Goal: Task Accomplishment & Management: Use online tool/utility

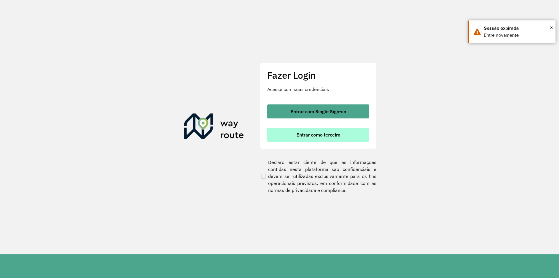
click at [319, 131] on button "Entrar como terceiro" at bounding box center [318, 135] width 102 height 14
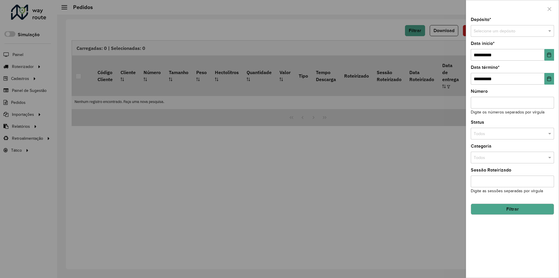
click at [340, 46] on div at bounding box center [279, 139] width 559 height 278
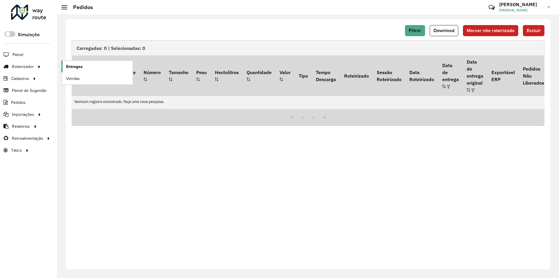
click at [75, 64] on span "Entregas" at bounding box center [74, 66] width 17 height 6
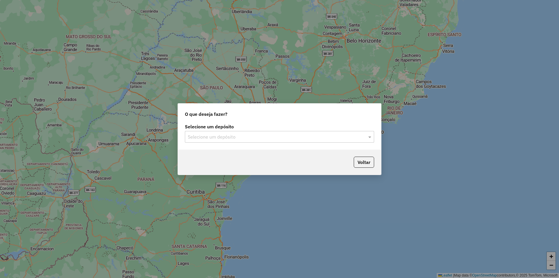
click at [237, 138] on input "text" at bounding box center [274, 136] width 172 height 7
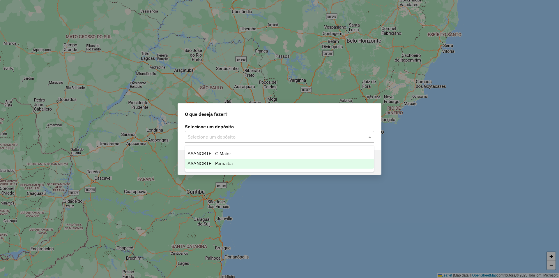
click at [212, 158] on div "ASANORTE - Parnaiba" at bounding box center [279, 163] width 189 height 10
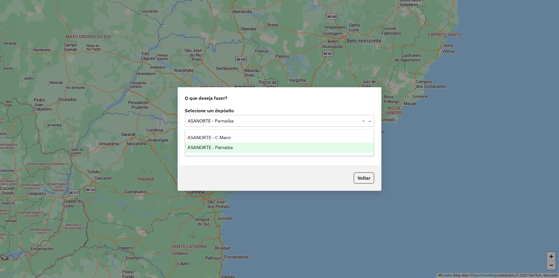
click at [245, 120] on input "text" at bounding box center [274, 120] width 172 height 7
click at [225, 138] on span "ASANORTE - C.Maior" at bounding box center [209, 137] width 43 height 5
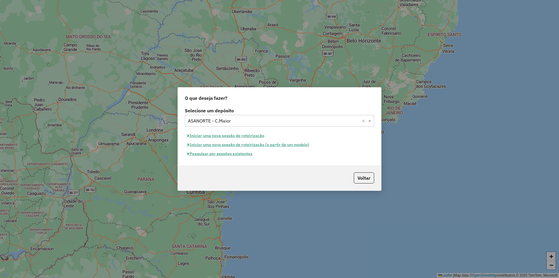
click at [239, 155] on button "Pesquisar por sessões existentes" at bounding box center [220, 153] width 70 height 9
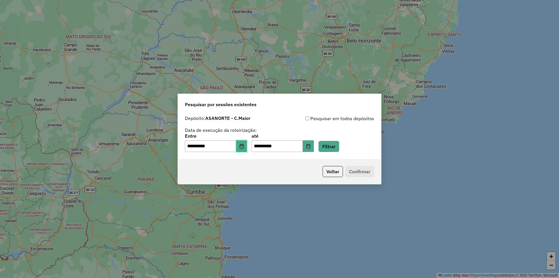
click at [243, 146] on icon "Choose Date" at bounding box center [241, 146] width 5 height 5
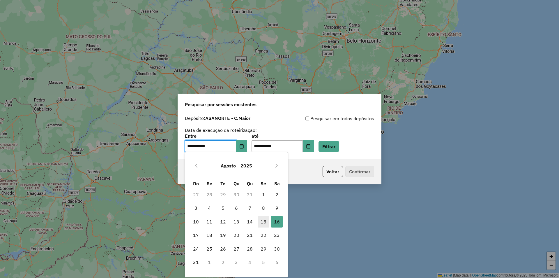
click at [261, 223] on span "15" at bounding box center [264, 221] width 12 height 12
type input "**********"
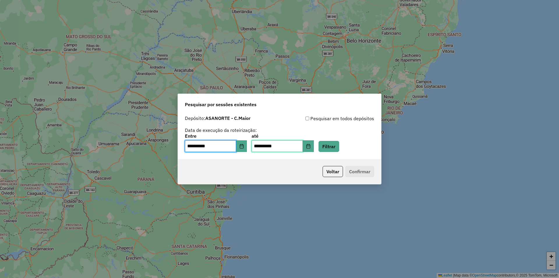
click at [303, 146] on input "**********" at bounding box center [277, 146] width 51 height 12
click at [312, 146] on button "Choose Date" at bounding box center [308, 146] width 11 height 12
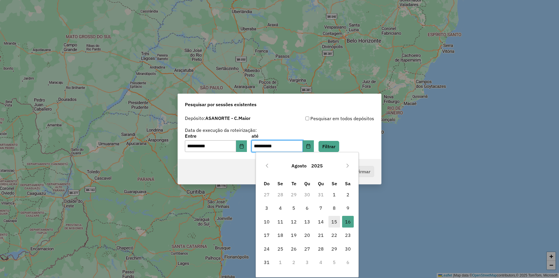
click at [332, 220] on span "15" at bounding box center [334, 221] width 12 height 12
type input "**********"
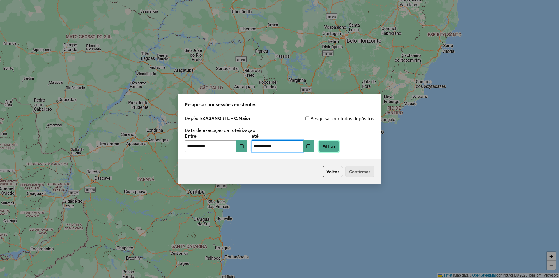
click at [335, 146] on button "Filtrar" at bounding box center [329, 146] width 21 height 11
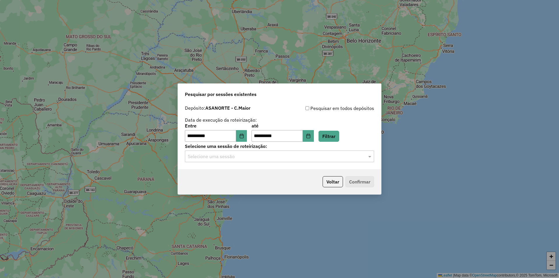
click at [247, 159] on input "text" at bounding box center [274, 156] width 172 height 7
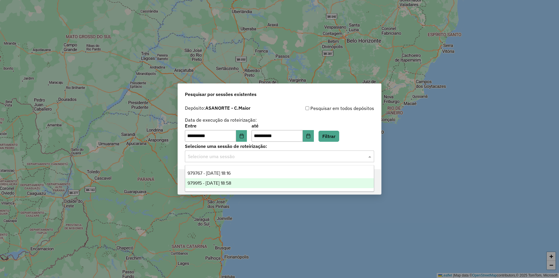
click at [231, 181] on span "979915 - 15/08/2025 18:58" at bounding box center [210, 182] width 44 height 5
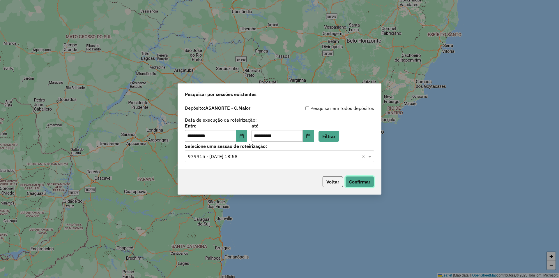
click at [356, 185] on button "Confirmar" at bounding box center [359, 181] width 29 height 11
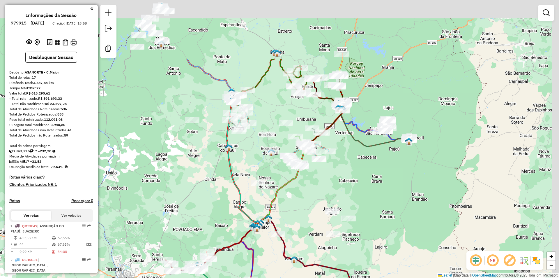
drag, startPoint x: 339, startPoint y: 91, endPoint x: 310, endPoint y: 187, distance: 100.2
click at [314, 183] on div "Janela de atendimento Grade de atendimento Capacidade Transportadoras Veículos …" at bounding box center [279, 139] width 559 height 278
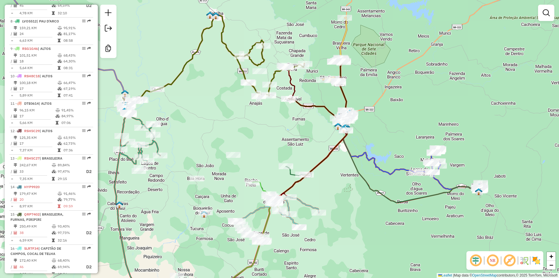
scroll to position [466, 0]
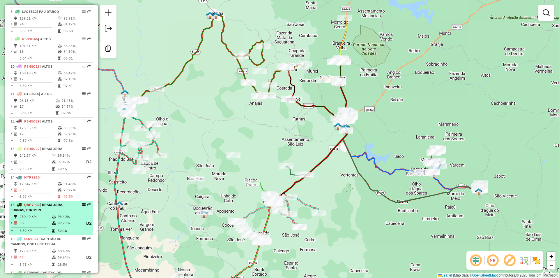
click at [61, 202] on div "15 - QRP7402 | BRASILEIRA, FURNAS, PIRIPIRI" at bounding box center [41, 207] width 62 height 10
select select "**********"
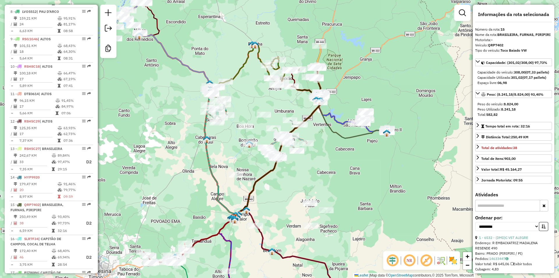
drag, startPoint x: 285, startPoint y: 101, endPoint x: 234, endPoint y: 169, distance: 85.3
click at [234, 169] on div "Janela de atendimento Grade de atendimento Capacidade Transportadoras Veículos …" at bounding box center [279, 139] width 559 height 278
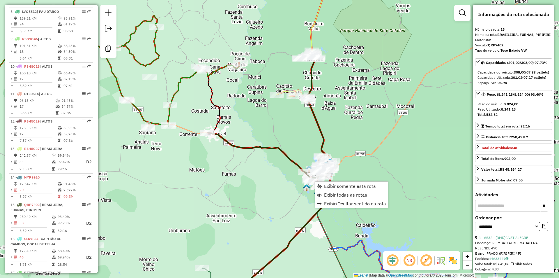
scroll to position [580, 0]
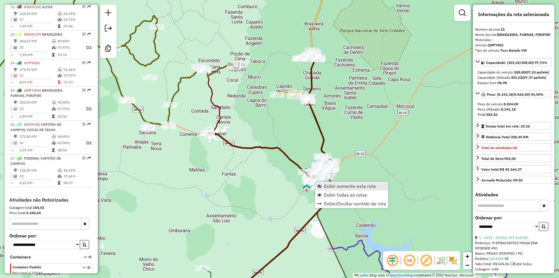
click at [327, 186] on span "Exibir somente esta rota" at bounding box center [350, 185] width 52 height 5
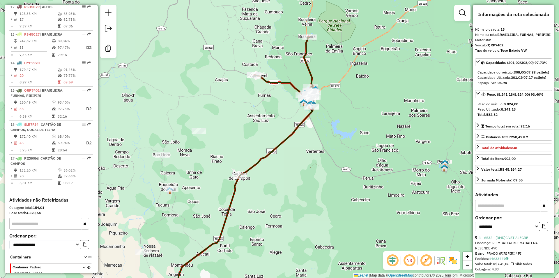
drag, startPoint x: 331, startPoint y: 71, endPoint x: 336, endPoint y: 107, distance: 36.2
click at [336, 107] on div "Janela de atendimento Grade de atendimento Capacidade Transportadoras Veículos …" at bounding box center [279, 139] width 559 height 278
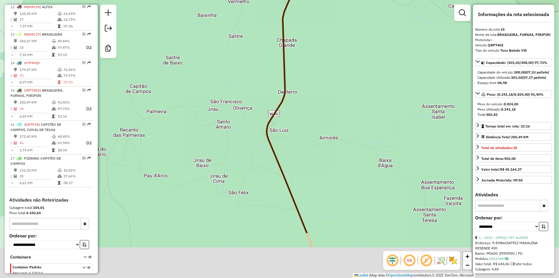
drag, startPoint x: 306, startPoint y: 132, endPoint x: 296, endPoint y: 81, distance: 51.3
click at [297, 84] on div "Janela de atendimento Grade de atendimento Capacidade Transportadoras Veículos …" at bounding box center [279, 139] width 559 height 278
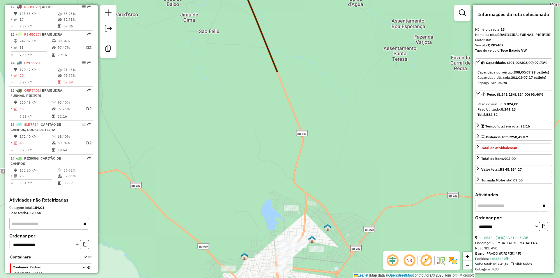
drag, startPoint x: 325, startPoint y: 170, endPoint x: 332, endPoint y: 115, distance: 55.8
click at [332, 116] on div "Janela de atendimento Grade de atendimento Capacidade Transportadoras Veículos …" at bounding box center [279, 139] width 559 height 278
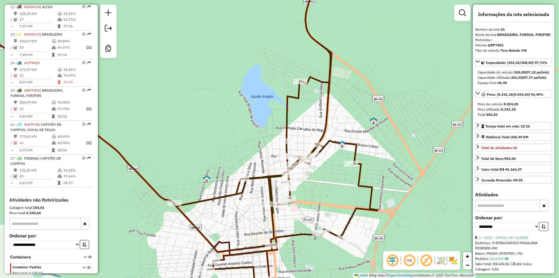
drag, startPoint x: 309, startPoint y: 189, endPoint x: 323, endPoint y: 112, distance: 78.5
click at [323, 113] on div "Janela de atendimento Grade de atendimento Capacidade Transportadoras Veículos …" at bounding box center [279, 139] width 559 height 278
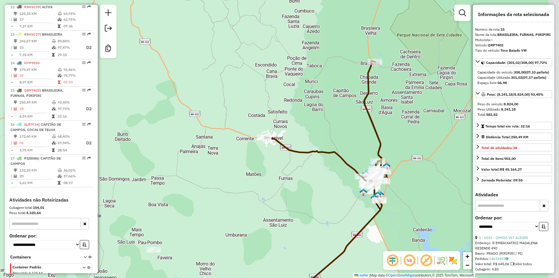
drag, startPoint x: 356, startPoint y: 114, endPoint x: 321, endPoint y: 180, distance: 74.6
click at [317, 199] on div "Janela de atendimento Grade de atendimento Capacidade Transportadoras Veículos …" at bounding box center [279, 139] width 559 height 278
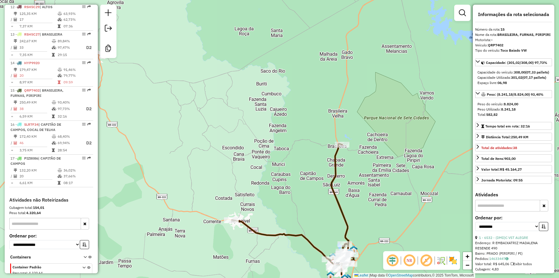
drag, startPoint x: 341, startPoint y: 192, endPoint x: 329, endPoint y: 112, distance: 80.6
click at [329, 112] on div "Janela de atendimento Grade de atendimento Capacidade Transportadoras Veículos …" at bounding box center [279, 139] width 559 height 278
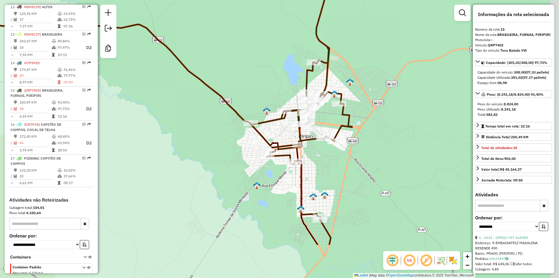
drag, startPoint x: 361, startPoint y: 217, endPoint x: 339, endPoint y: 155, distance: 65.0
click at [339, 155] on div "Janela de atendimento Grade de atendimento Capacidade Transportadoras Veículos …" at bounding box center [279, 139] width 559 height 278
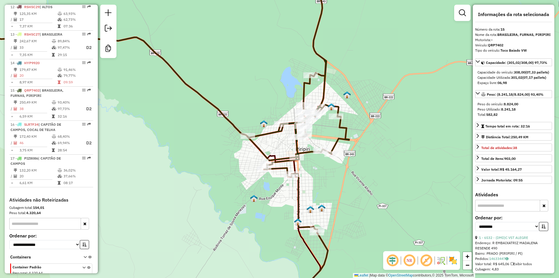
drag, startPoint x: 344, startPoint y: 151, endPoint x: 341, endPoint y: 164, distance: 13.1
click at [341, 164] on div "Janela de atendimento Grade de atendimento Capacidade Transportadoras Veículos …" at bounding box center [279, 139] width 559 height 278
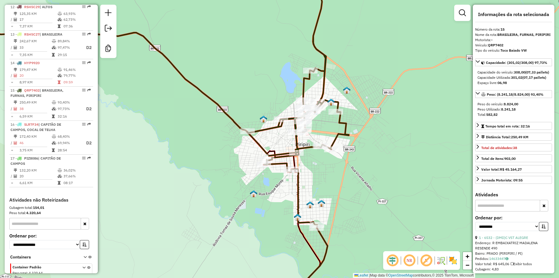
drag, startPoint x: 349, startPoint y: 183, endPoint x: 349, endPoint y: 179, distance: 4.7
click at [349, 179] on div "Janela de atendimento Grade de atendimento Capacidade Transportadoras Veículos …" at bounding box center [279, 139] width 559 height 278
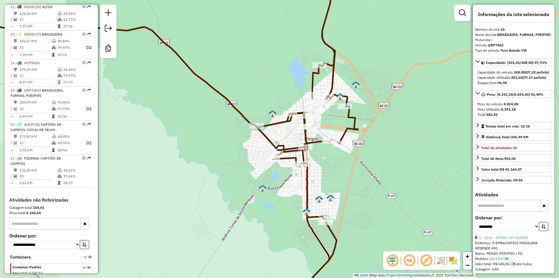
drag, startPoint x: 323, startPoint y: 172, endPoint x: 332, endPoint y: 166, distance: 10.6
click at [332, 166] on div "Janela de atendimento Grade de atendimento Capacidade Transportadoras Veículos …" at bounding box center [279, 139] width 559 height 278
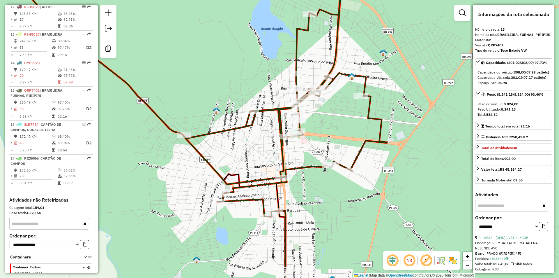
drag, startPoint x: 317, startPoint y: 195, endPoint x: 315, endPoint y: 137, distance: 58.0
click at [315, 137] on div "Janela de atendimento Grade de atendimento Capacidade Transportadoras Veículos …" at bounding box center [279, 139] width 559 height 278
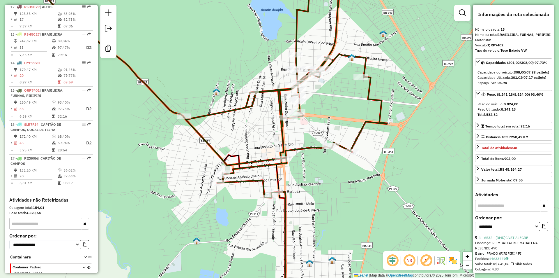
drag, startPoint x: 306, startPoint y: 133, endPoint x: 307, endPoint y: 84, distance: 48.9
click at [307, 85] on div "Janela de atendimento Grade de atendimento Capacidade Transportadoras Veículos …" at bounding box center [279, 139] width 559 height 278
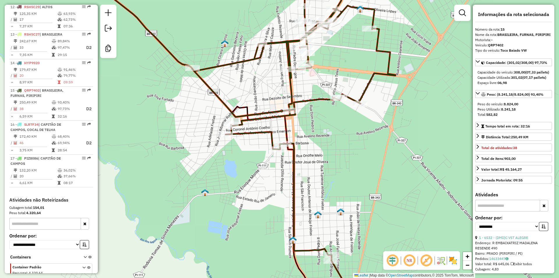
drag, startPoint x: 334, startPoint y: 174, endPoint x: 346, endPoint y: 199, distance: 27.7
click at [346, 199] on div "Janela de atendimento Grade de atendimento Capacidade Transportadoras Veículos …" at bounding box center [279, 139] width 559 height 278
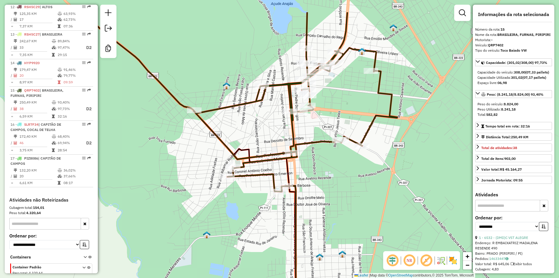
drag, startPoint x: 313, startPoint y: 144, endPoint x: 313, endPoint y: 200, distance: 55.3
click at [313, 200] on div "Janela de atendimento Grade de atendimento Capacidade Transportadoras Veículos …" at bounding box center [279, 139] width 559 height 278
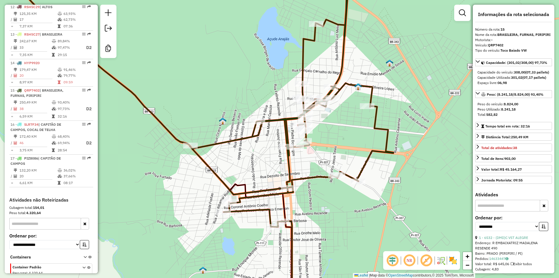
drag, startPoint x: 320, startPoint y: 147, endPoint x: 313, endPoint y: 193, distance: 46.6
click at [312, 199] on div "Janela de atendimento Grade de atendimento Capacidade Transportadoras Veículos …" at bounding box center [279, 139] width 559 height 278
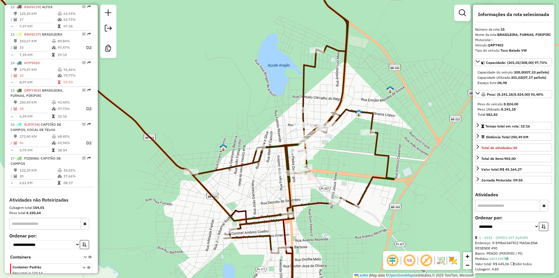
drag, startPoint x: 331, startPoint y: 180, endPoint x: 329, endPoint y: 173, distance: 7.5
click at [329, 173] on div "Janela de atendimento Grade de atendimento Capacidade Transportadoras Veículos …" at bounding box center [279, 139] width 559 height 278
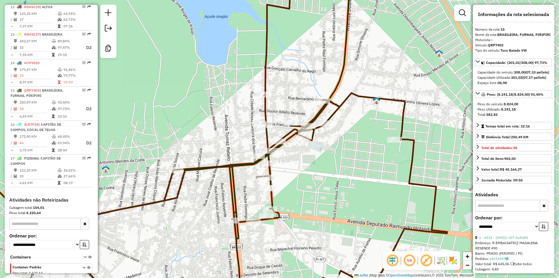
drag, startPoint x: 275, startPoint y: 181, endPoint x: 287, endPoint y: 158, distance: 26.1
click at [287, 158] on div "Janela de atendimento Grade de atendimento Capacidade Transportadoras Veículos …" at bounding box center [279, 139] width 559 height 278
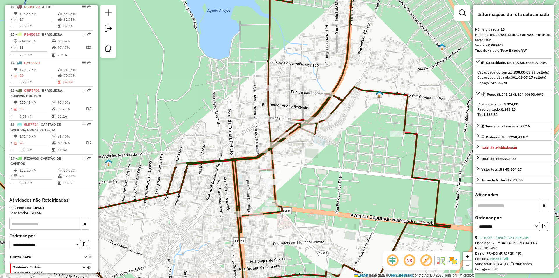
drag, startPoint x: 305, startPoint y: 174, endPoint x: 305, endPoint y: 148, distance: 25.9
click at [305, 148] on div "Janela de atendimento Grade de atendimento Capacidade Transportadoras Veículos …" at bounding box center [279, 139] width 559 height 278
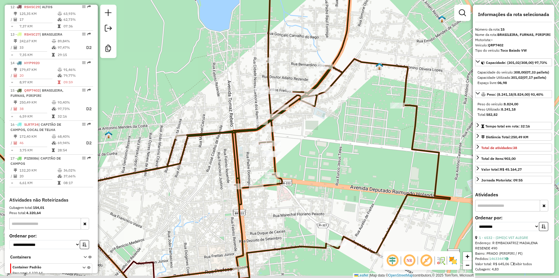
drag, startPoint x: 316, startPoint y: 167, endPoint x: 319, endPoint y: 153, distance: 14.3
click at [319, 153] on div "Janela de atendimento Grade de atendimento Capacidade Transportadoras Veículos …" at bounding box center [279, 139] width 559 height 278
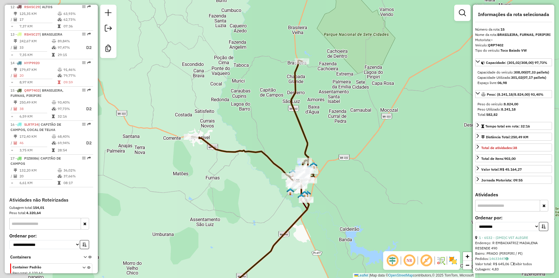
drag, startPoint x: 193, startPoint y: 131, endPoint x: 293, endPoint y: 161, distance: 104.2
click at [293, 161] on icon at bounding box center [253, 129] width 123 height 139
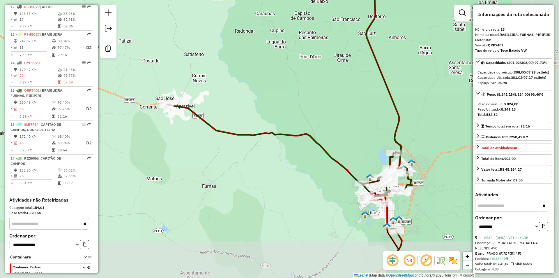
drag, startPoint x: 347, startPoint y: 165, endPoint x: 291, endPoint y: 123, distance: 69.9
click at [291, 123] on div "Janela de atendimento Grade de atendimento Capacidade Transportadoras Veículos …" at bounding box center [279, 139] width 559 height 278
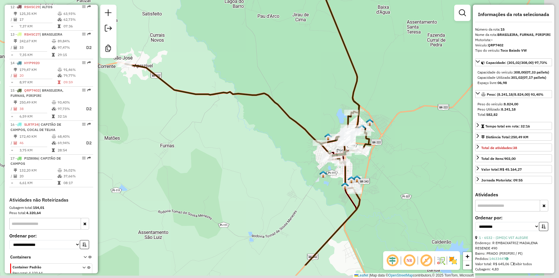
drag, startPoint x: 375, startPoint y: 164, endPoint x: 333, endPoint y: 123, distance: 58.5
click at [333, 123] on div "Janela de atendimento Grade de atendimento Capacidade Transportadoras Veículos …" at bounding box center [279, 139] width 559 height 278
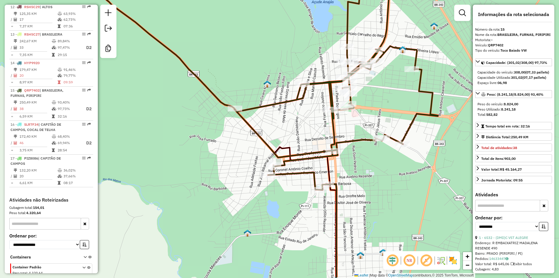
drag, startPoint x: 364, startPoint y: 167, endPoint x: 355, endPoint y: 98, distance: 70.2
click at [355, 98] on div "Janela de atendimento Grade de atendimento Capacidade Transportadoras Veículos …" at bounding box center [279, 139] width 559 height 278
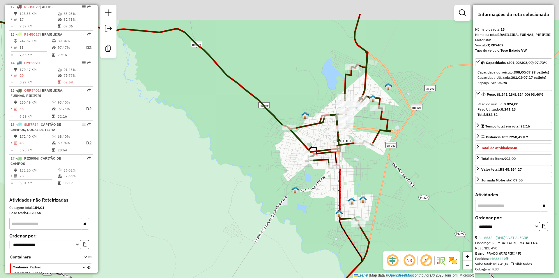
drag, startPoint x: 363, startPoint y: 136, endPoint x: 358, endPoint y: 187, distance: 51.5
click at [358, 187] on div "Janela de atendimento Grade de atendimento Capacidade Transportadoras Veículos …" at bounding box center [279, 139] width 559 height 278
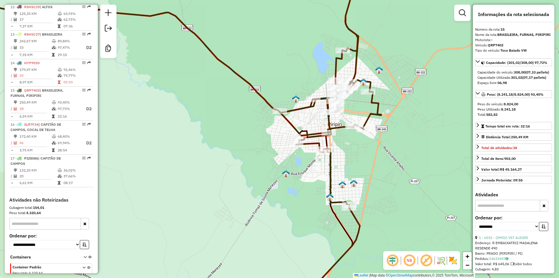
drag, startPoint x: 359, startPoint y: 175, endPoint x: 347, endPoint y: 143, distance: 34.3
click at [347, 143] on div "Janela de atendimento Grade de atendimento Capacidade Transportadoras Veículos …" at bounding box center [279, 139] width 559 height 278
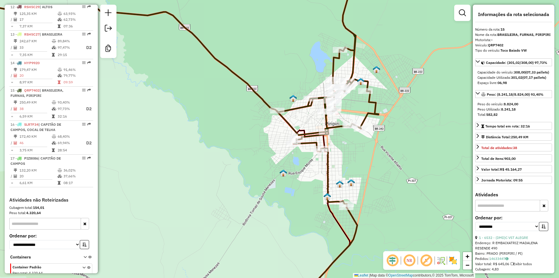
drag, startPoint x: 350, startPoint y: 159, endPoint x: 349, endPoint y: 165, distance: 6.7
click at [349, 165] on div "Janela de atendimento Grade de atendimento Capacidade Transportadoras Veículos …" at bounding box center [279, 139] width 559 height 278
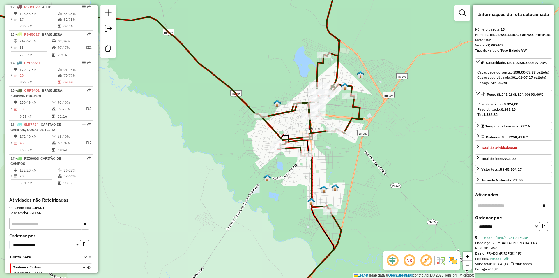
drag, startPoint x: 304, startPoint y: 125, endPoint x: 283, endPoint y: 130, distance: 22.1
click at [283, 130] on div "Janela de atendimento Grade de atendimento Capacidade Transportadoras Veículos …" at bounding box center [279, 139] width 559 height 278
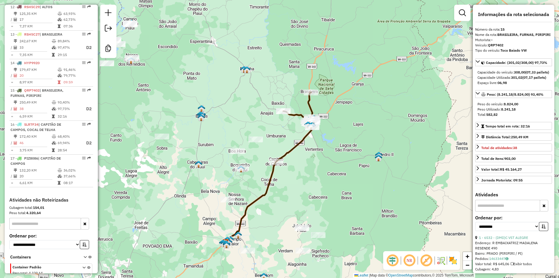
drag, startPoint x: 311, startPoint y: 90, endPoint x: 292, endPoint y: 122, distance: 37.2
click at [292, 122] on div "Janela de atendimento Grade de atendimento Capacidade Transportadoras Veículos …" at bounding box center [279, 139] width 559 height 278
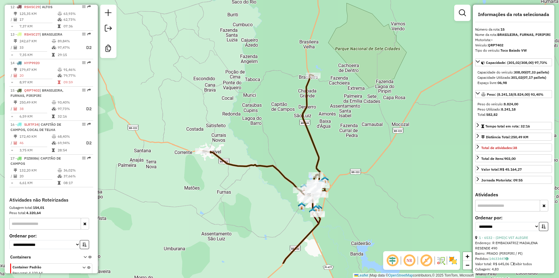
drag, startPoint x: 336, startPoint y: 157, endPoint x: 338, endPoint y: 100, distance: 56.8
click at [338, 100] on div "Janela de atendimento Grade de atendimento Capacidade Transportadoras Veículos …" at bounding box center [279, 139] width 559 height 278
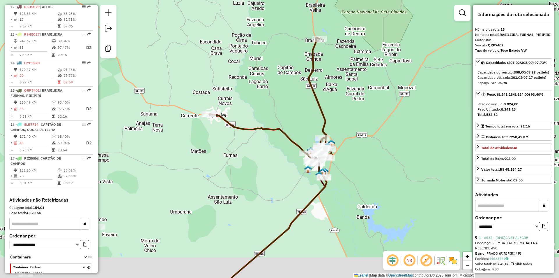
drag, startPoint x: 339, startPoint y: 171, endPoint x: 347, endPoint y: 133, distance: 39.2
click at [347, 133] on div "Janela de atendimento Grade de atendimento Capacidade Transportadoras Veículos …" at bounding box center [279, 139] width 559 height 278
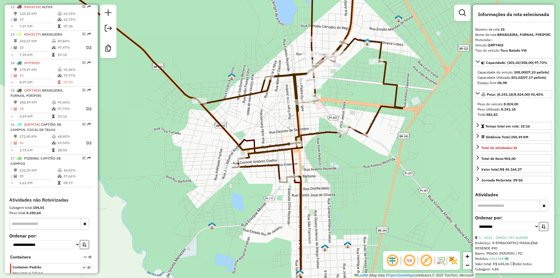
drag, startPoint x: 311, startPoint y: 201, endPoint x: 311, endPoint y: 110, distance: 90.3
click at [311, 121] on div "Janela de atendimento Grade de atendimento Capacidade Transportadoras Veículos …" at bounding box center [279, 139] width 559 height 278
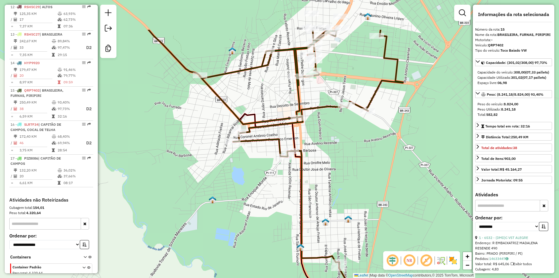
drag, startPoint x: 330, startPoint y: 152, endPoint x: 335, endPoint y: 228, distance: 75.9
click at [335, 228] on div "Janela de atendimento Grade de atendimento Capacidade Transportadoras Veículos …" at bounding box center [279, 139] width 559 height 278
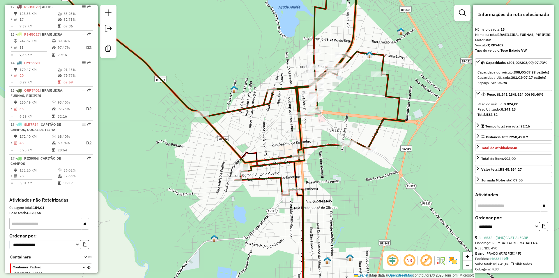
drag, startPoint x: 332, startPoint y: 161, endPoint x: 329, endPoint y: 202, distance: 41.5
click at [329, 202] on div "Janela de atendimento Grade de atendimento Capacidade Transportadoras Veículos …" at bounding box center [279, 139] width 559 height 278
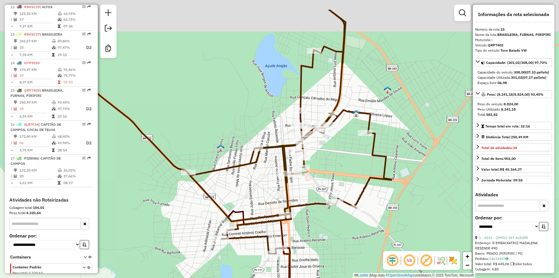
drag, startPoint x: 346, startPoint y: 136, endPoint x: 335, endPoint y: 175, distance: 40.6
click at [335, 175] on div "Janela de atendimento Grade de atendimento Capacidade Transportadoras Veículos …" at bounding box center [279, 139] width 559 height 278
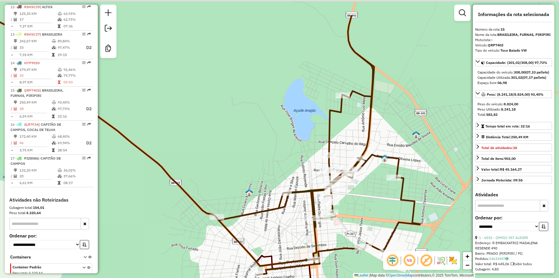
drag, startPoint x: 337, startPoint y: 156, endPoint x: 370, endPoint y: 187, distance: 45.3
click at [369, 202] on div "Janela de atendimento Grade de atendimento Capacidade Transportadoras Veículos …" at bounding box center [279, 139] width 559 height 278
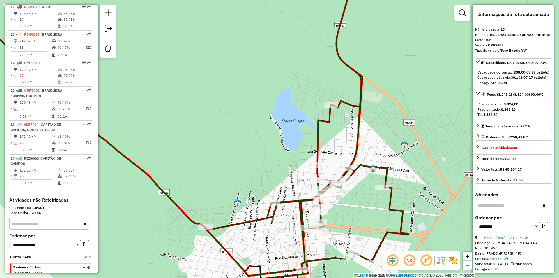
drag, startPoint x: 365, startPoint y: 140, endPoint x: 325, endPoint y: 104, distance: 53.6
click at [325, 104] on div "Janela de atendimento Grade de atendimento Capacidade Transportadoras Veículos …" at bounding box center [279, 139] width 559 height 278
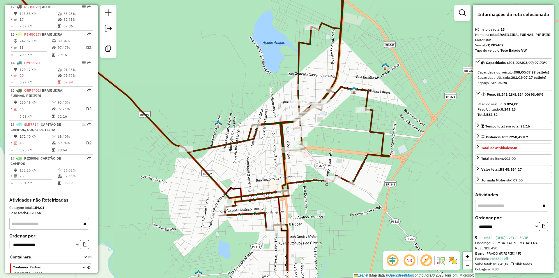
drag, startPoint x: 345, startPoint y: 176, endPoint x: 356, endPoint y: 122, distance: 54.7
click at [355, 126] on div "Janela de atendimento Grade de atendimento Capacidade Transportadoras Veículos …" at bounding box center [279, 139] width 559 height 278
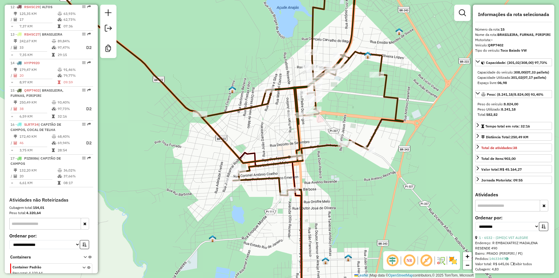
drag, startPoint x: 342, startPoint y: 196, endPoint x: 359, endPoint y: 170, distance: 30.9
click at [359, 170] on div "Janela de atendimento Grade de atendimento Capacidade Transportadoras Veículos …" at bounding box center [279, 139] width 559 height 278
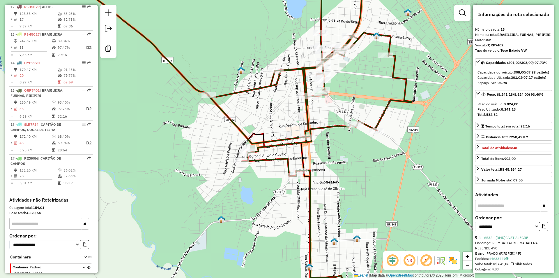
drag, startPoint x: 347, startPoint y: 183, endPoint x: 343, endPoint y: 143, distance: 40.1
click at [343, 147] on div "Janela de atendimento Grade de atendimento Capacidade Transportadoras Veículos …" at bounding box center [279, 139] width 559 height 278
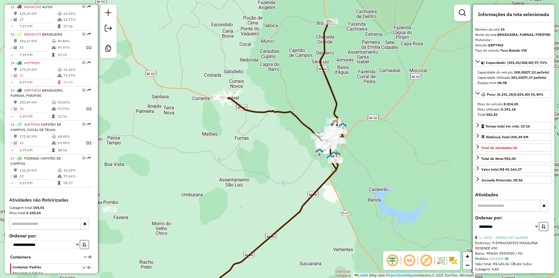
drag, startPoint x: 357, startPoint y: 181, endPoint x: 353, endPoint y: 160, distance: 22.2
click at [353, 160] on div "Janela de atendimento Grade de atendimento Capacidade Transportadoras Veículos …" at bounding box center [279, 139] width 559 height 278
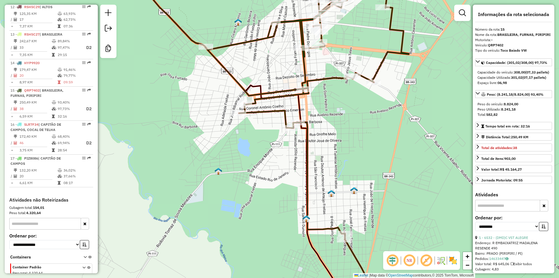
drag, startPoint x: 310, startPoint y: 150, endPoint x: 322, endPoint y: 172, distance: 24.5
click at [322, 172] on div "Janela de atendimento Grade de atendimento Capacidade Transportadoras Veículos …" at bounding box center [279, 139] width 559 height 278
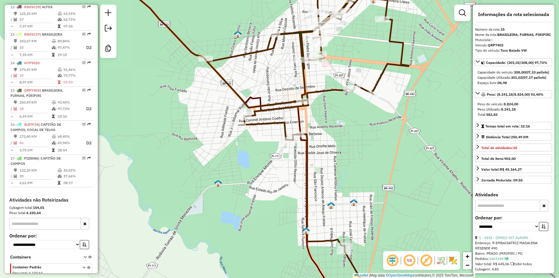
drag, startPoint x: 348, startPoint y: 110, endPoint x: 350, endPoint y: 150, distance: 40.0
click at [350, 150] on div "Janela de atendimento Grade de atendimento Capacidade Transportadoras Veículos …" at bounding box center [279, 139] width 559 height 278
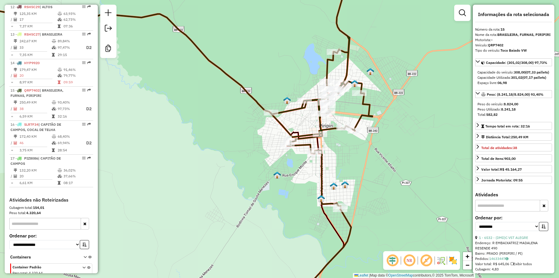
drag, startPoint x: 347, startPoint y: 204, endPoint x: 347, endPoint y: 183, distance: 20.7
click at [347, 183] on div "Janela de atendimento Grade de atendimento Capacidade Transportadoras Veículos …" at bounding box center [279, 139] width 559 height 278
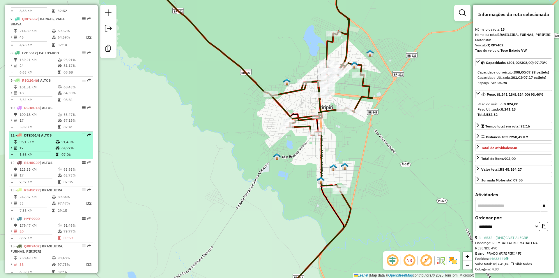
scroll to position [434, 0]
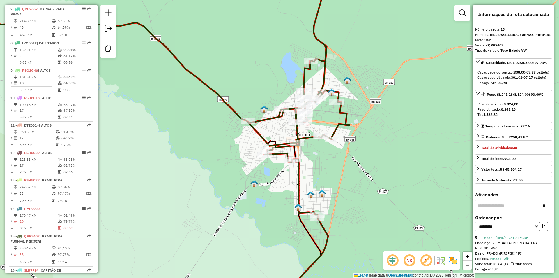
drag, startPoint x: 339, startPoint y: 124, endPoint x: 316, endPoint y: 151, distance: 35.3
click at [316, 151] on div "Janela de atendimento Grade de atendimento Capacidade Transportadoras Veículos …" at bounding box center [279, 139] width 559 height 278
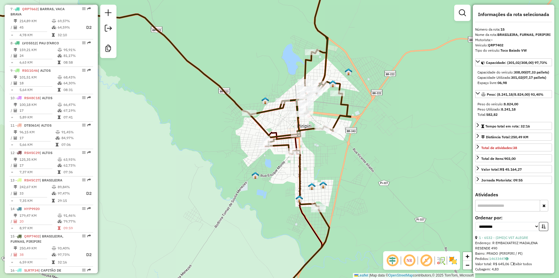
drag, startPoint x: 321, startPoint y: 173, endPoint x: 322, endPoint y: 165, distance: 8.5
click at [322, 165] on div "Janela de atendimento Grade de atendimento Capacidade Transportadoras Veículos …" at bounding box center [279, 139] width 559 height 278
